Goal: Information Seeking & Learning: Check status

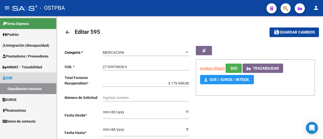
click at [27, 89] on link "Expedientes Internos" at bounding box center [28, 88] width 56 height 11
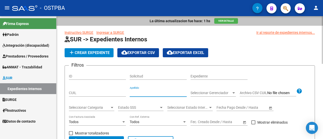
click at [148, 91] on input "Apellido" at bounding box center [158, 93] width 57 height 4
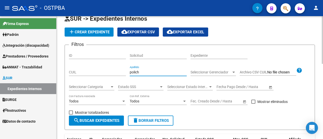
scroll to position [51, 0]
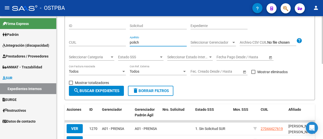
type input "polich"
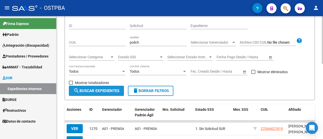
click at [103, 89] on span "search Buscar Expedientes" at bounding box center [97, 91] width 46 height 5
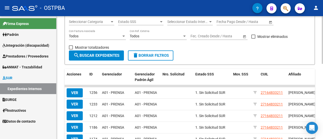
scroll to position [93, 0]
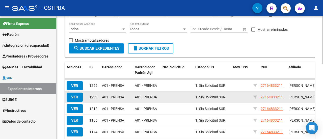
click at [76, 99] on span "VER" at bounding box center [74, 97] width 7 height 5
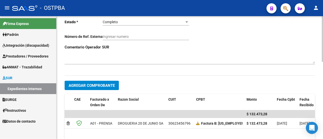
scroll to position [177, 0]
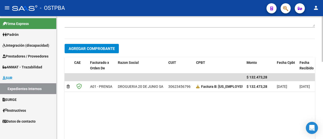
click at [108, 106] on datatable-body "$ 132.473,28 A01 - PRENSA DROGUERIA [DATE] SA 30623456796 Factura B: [US_EMPLOY…" at bounding box center [190, 108] width 251 height 69
click at [21, 88] on link "Expedientes Internos" at bounding box center [28, 88] width 56 height 11
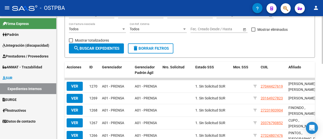
scroll to position [25, 0]
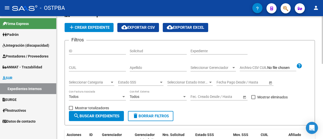
click at [141, 66] on input "Apellido" at bounding box center [158, 68] width 57 height 4
click at [106, 114] on span "search Buscar Expedientes" at bounding box center [97, 116] width 46 height 5
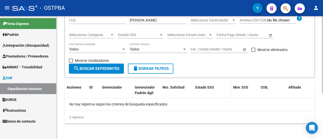
scroll to position [0, 0]
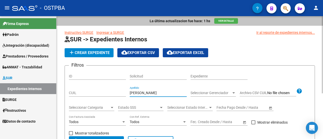
drag, startPoint x: 139, startPoint y: 94, endPoint x: 155, endPoint y: 98, distance: 16.7
click at [155, 98] on div "[PERSON_NAME]" at bounding box center [158, 94] width 57 height 14
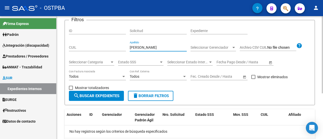
scroll to position [73, 0]
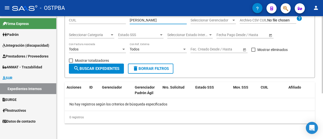
type input "[PERSON_NAME]"
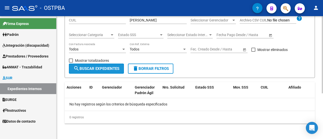
click at [97, 66] on span "search Buscar Expedientes" at bounding box center [97, 68] width 46 height 5
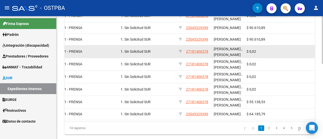
scroll to position [169, 0]
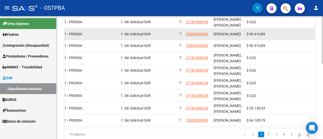
click at [81, 35] on span "A01 - PRENSA" at bounding box center [71, 34] width 22 height 4
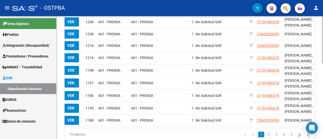
scroll to position [0, 0]
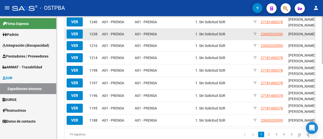
click at [74, 33] on span "VER" at bounding box center [74, 34] width 7 height 5
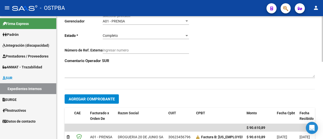
scroll to position [177, 0]
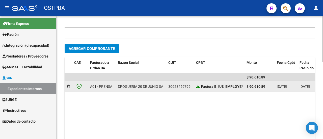
click at [199, 86] on icon at bounding box center [198, 87] width 4 height 4
